Goal: Task Accomplishment & Management: Manage account settings

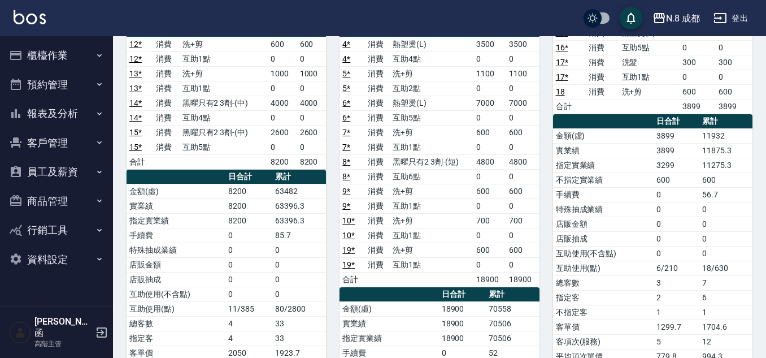
scroll to position [509, 0]
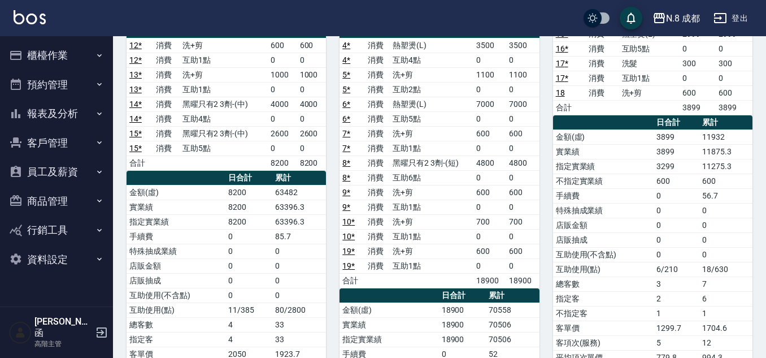
click at [58, 59] on button "櫃檯作業" at bounding box center [57, 55] width 104 height 29
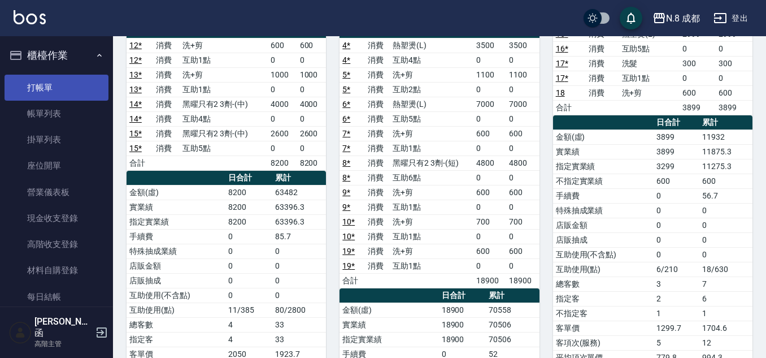
click at [57, 90] on link "打帳單" at bounding box center [57, 88] width 104 height 26
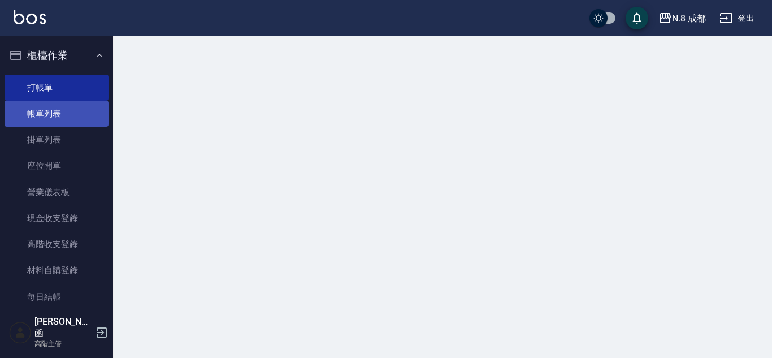
click at [51, 113] on link "帳單列表" at bounding box center [57, 114] width 104 height 26
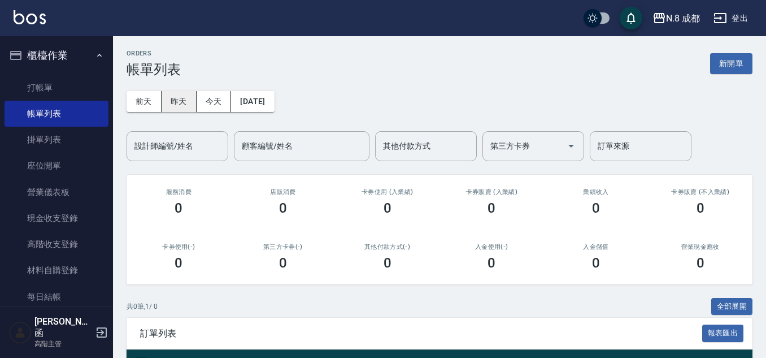
click at [186, 98] on button "昨天" at bounding box center [179, 101] width 35 height 21
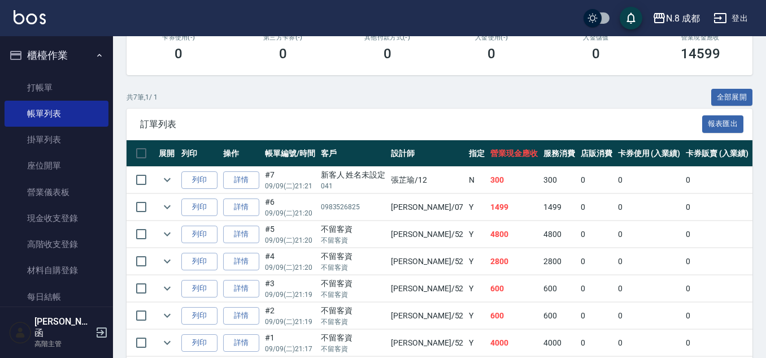
scroll to position [226, 0]
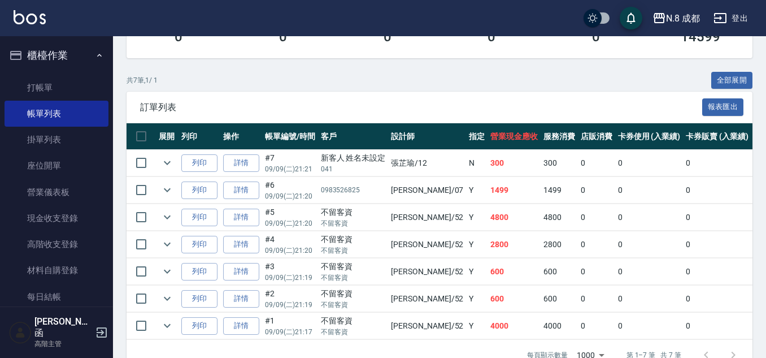
click at [256, 164] on link "詳情" at bounding box center [241, 163] width 36 height 18
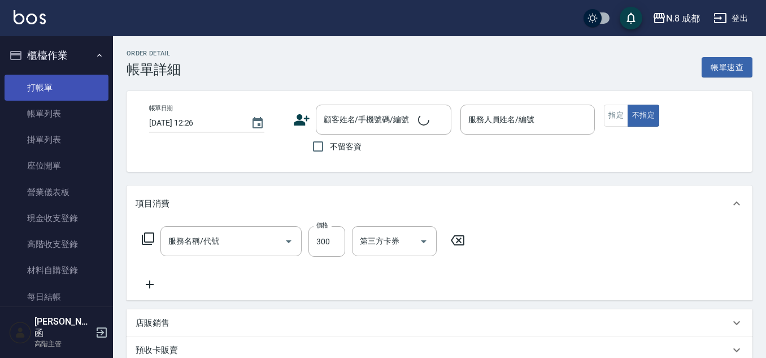
type input "洗髮(011)"
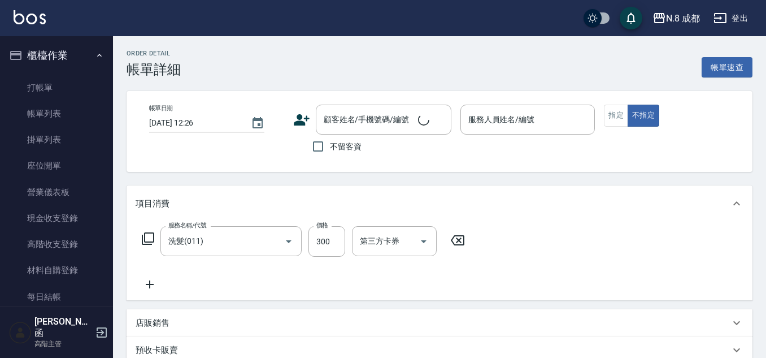
type input "[DATE] 21:21"
type input "張芷瑜-12"
type input "新客人 姓名未設定/041/null"
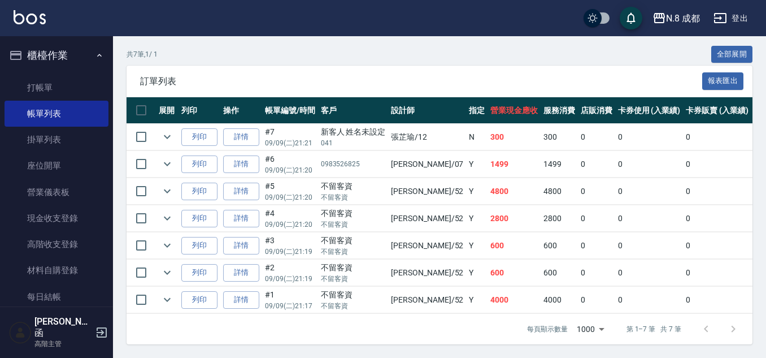
scroll to position [261, 0]
click at [246, 292] on link "詳情" at bounding box center [241, 300] width 36 height 18
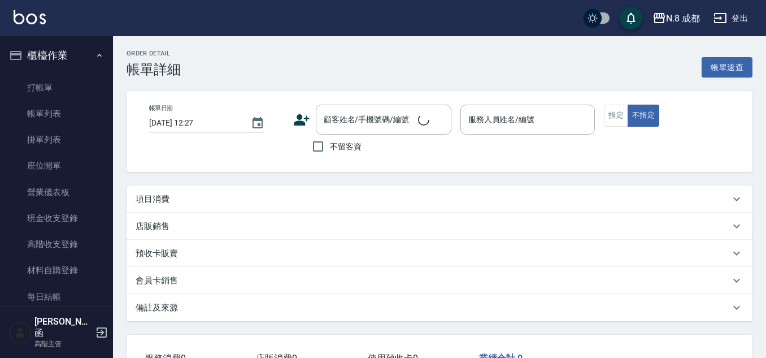
type input "[DATE] 21:17"
checkbox input "true"
type input "[PERSON_NAME]-52"
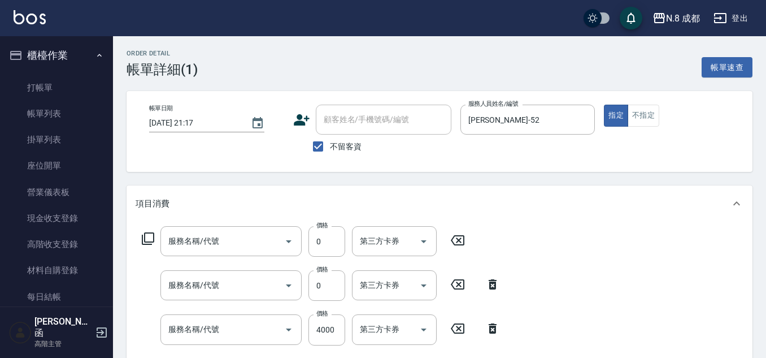
type input "互助6點(6)"
type input "黑曜只有2 3劑-(長)(002)"
type input "日系染髮(L)(041)"
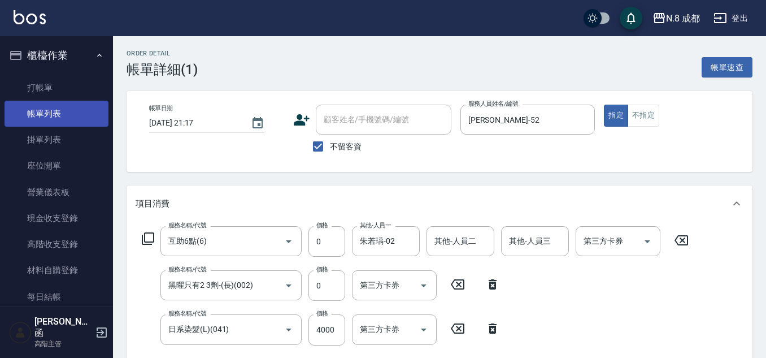
click at [71, 112] on link "帳單列表" at bounding box center [57, 114] width 104 height 26
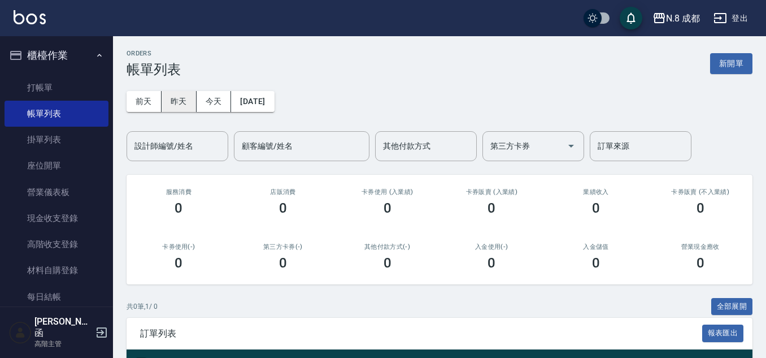
click at [186, 99] on button "昨天" at bounding box center [179, 101] width 35 height 21
